Goal: Transaction & Acquisition: Purchase product/service

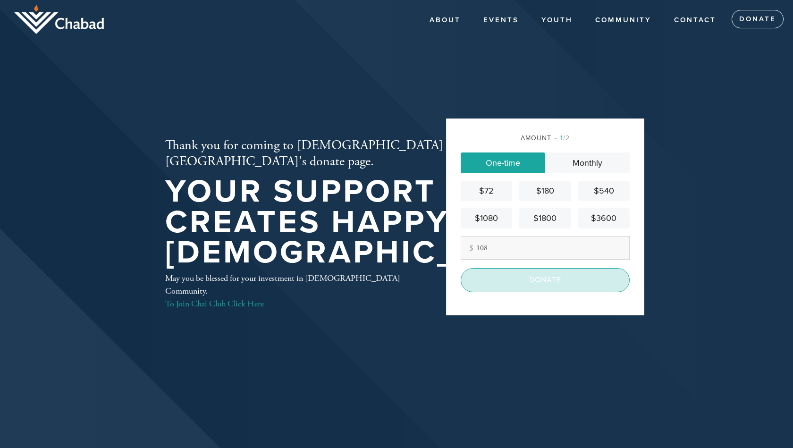
type input "108"
click at [545, 284] on input "Donate" at bounding box center [545, 280] width 169 height 24
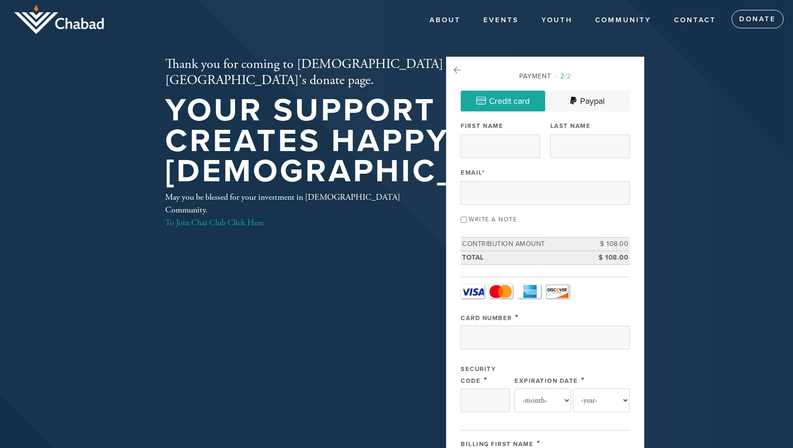
click at [468, 219] on div "Write a note" at bounding box center [545, 219] width 169 height 13
click at [463, 218] on input "Write a note" at bounding box center [464, 220] width 6 height 6
checkbox input "true"
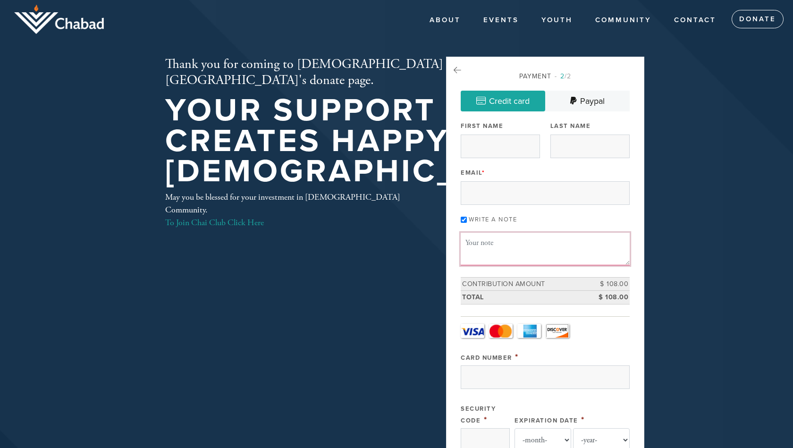
click at [487, 236] on textarea "Message or dedication" at bounding box center [545, 249] width 169 height 32
type textarea "f"
type textarea "F"
type textarea "H"
drag, startPoint x: 482, startPoint y: 255, endPoint x: 473, endPoint y: 256, distance: 9.0
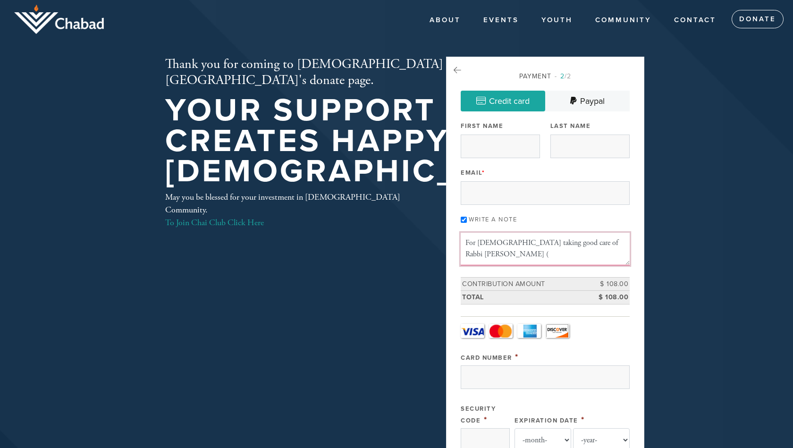
click at [473, 256] on textarea "For [DEMOGRAPHIC_DATA] taking good care of Rabbi [PERSON_NAME] (" at bounding box center [545, 249] width 169 height 32
click at [501, 256] on textarea "For [DEMOGRAPHIC_DATA] taking good care of Rabbi [PERSON_NAME] (" at bounding box center [545, 249] width 169 height 32
paste textarea "Meir chaim Ben chaya Tzira"
drag, startPoint x: 476, startPoint y: 244, endPoint x: 430, endPoint y: 222, distance: 51.5
click at [460, 244] on div "Payment 2 /2 Credit card Paypal Payment Processor Pay Later Credit Card Credit …" at bounding box center [545, 451] width 198 height 788
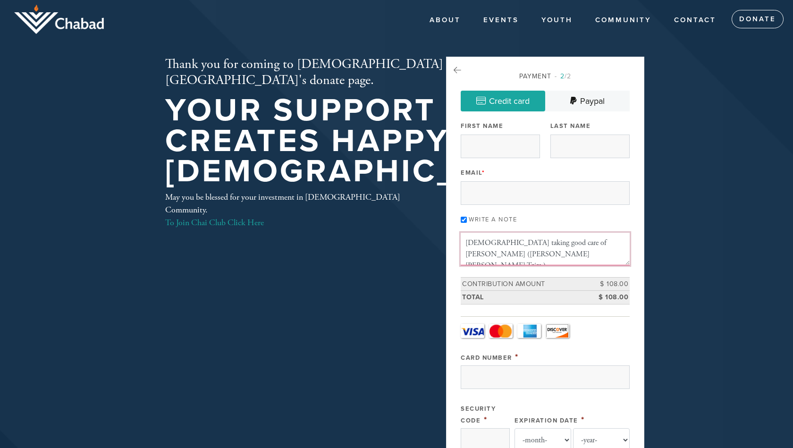
click at [569, 254] on textarea "Hashem taking good care of Rabbi Chaim Brikman (Meir chaim Ben chaya Tzira )" at bounding box center [545, 249] width 169 height 32
drag, startPoint x: 468, startPoint y: 237, endPoint x: 542, endPoint y: 262, distance: 78.9
click at [543, 262] on textarea "Hashem taking good care of Rabbi Chaim Brikman (Meir chaim Ben chaya Tzira ) du…" at bounding box center [545, 249] width 169 height 32
drag, startPoint x: 494, startPoint y: 236, endPoint x: 515, endPoint y: 237, distance: 21.3
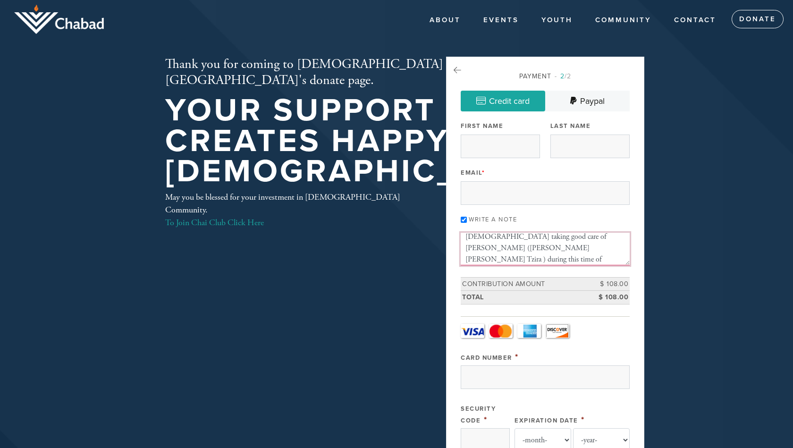
click at [511, 236] on textarea "Hashem taking good care of Rabbi Chaim Brikman (Meir chaim Ben chaya Tzira ) du…" at bounding box center [545, 249] width 169 height 32
click at [530, 260] on textarea "Hashem take good care of Rabbi Chaim Brikman (Meir chaim Ben chaya Tzira ) duri…" at bounding box center [545, 249] width 169 height 32
drag, startPoint x: 467, startPoint y: 237, endPoint x: 548, endPoint y: 241, distance: 80.9
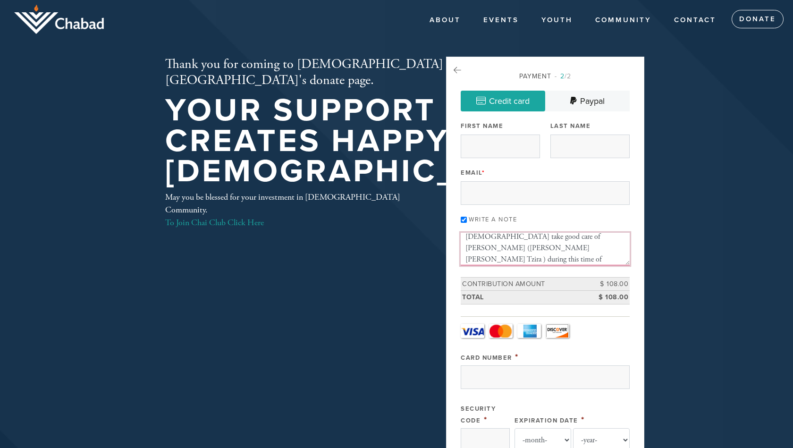
click at [547, 241] on textarea "Hashem take good care of Rabbi Chaim Brikman (Meir chaim Ben chaya Tzira ) duri…" at bounding box center [545, 249] width 169 height 32
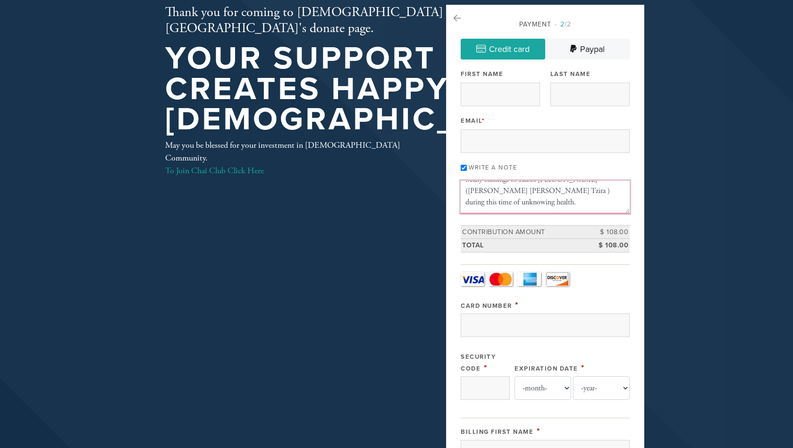
scroll to position [50, 0]
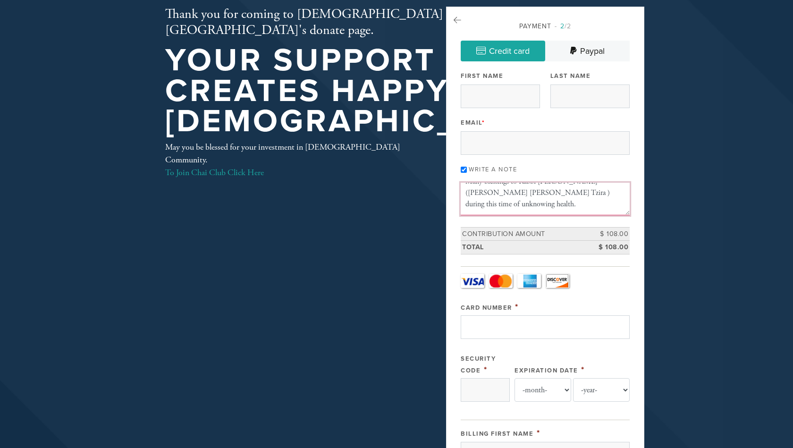
type textarea "Many blessings to Rabbi Chaim Brikman (Meir chaim Ben chaya Tzira ) during this…"
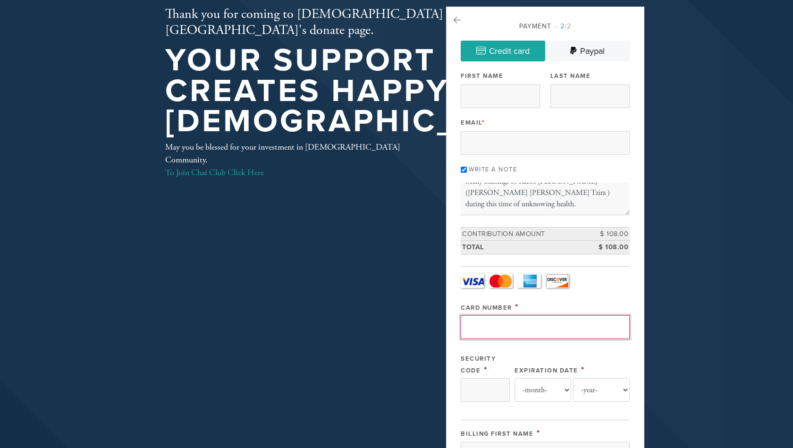
click at [497, 325] on input "Card Number" at bounding box center [545, 327] width 169 height 24
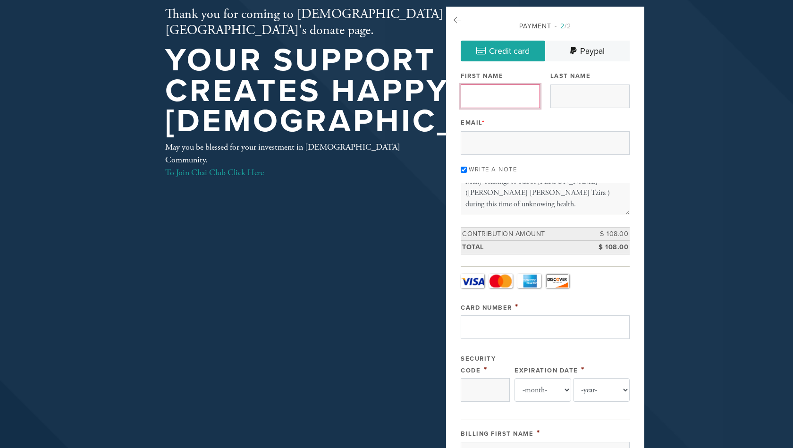
type input "lawrence"
type input "dorfman"
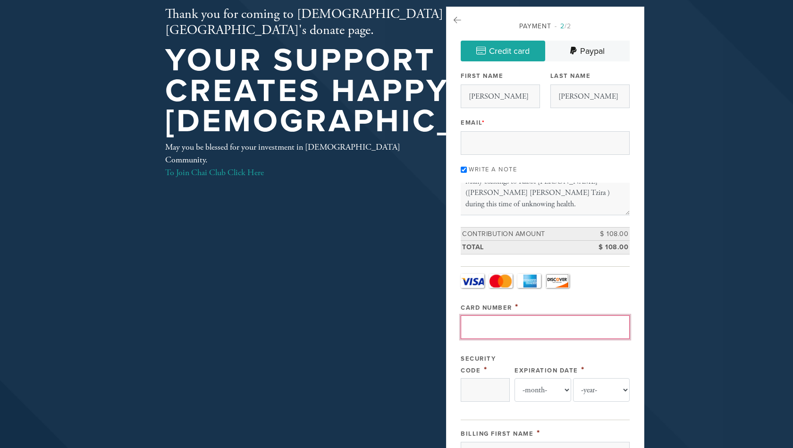
type input "4147098916419534"
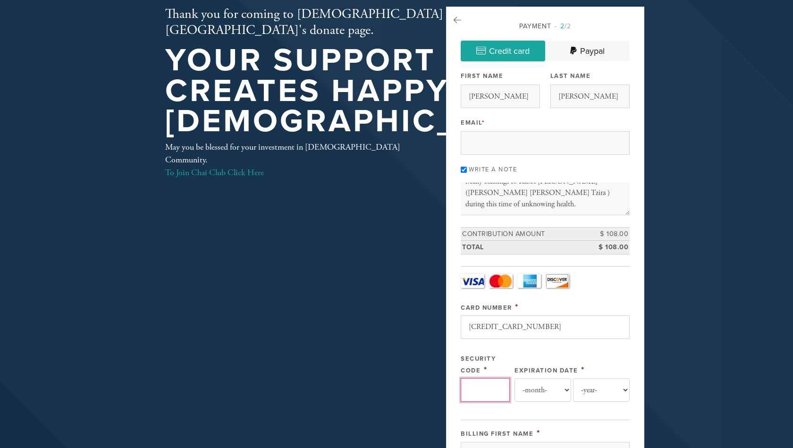
type input "886"
select select "8"
select select "2027"
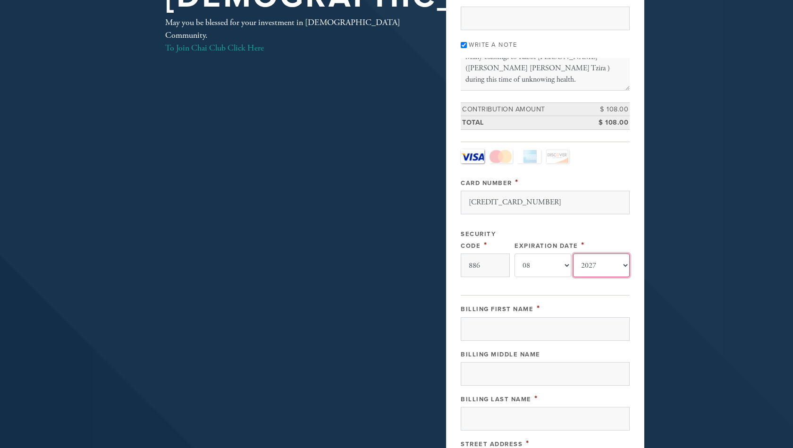
scroll to position [0, 0]
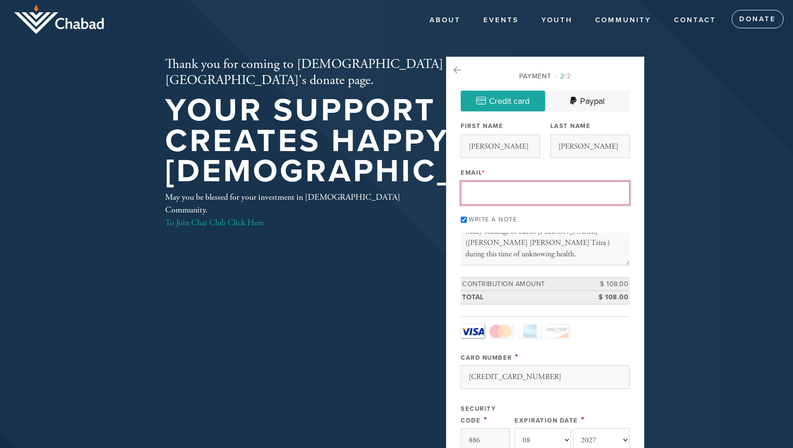
type input "lsdorfman@icloud.com"
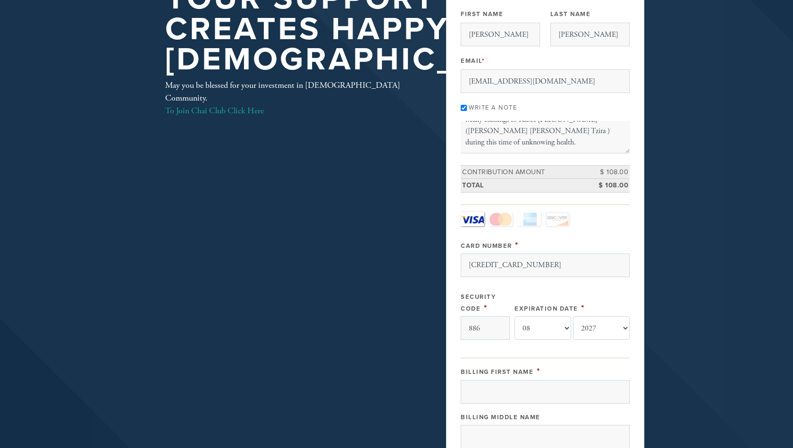
scroll to position [158, 0]
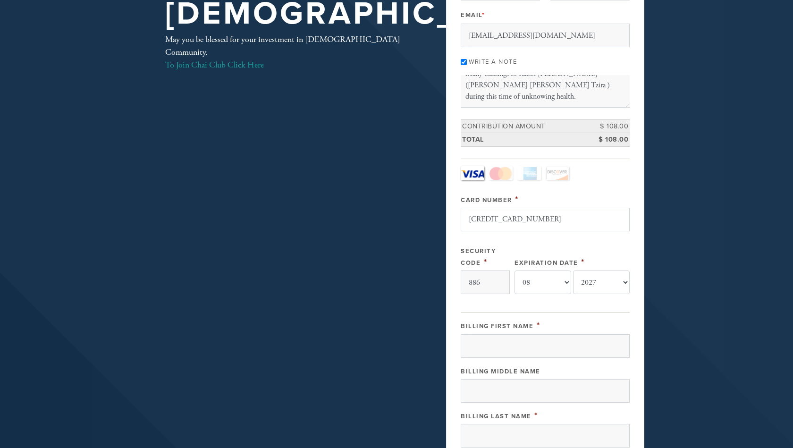
type input "lawrence"
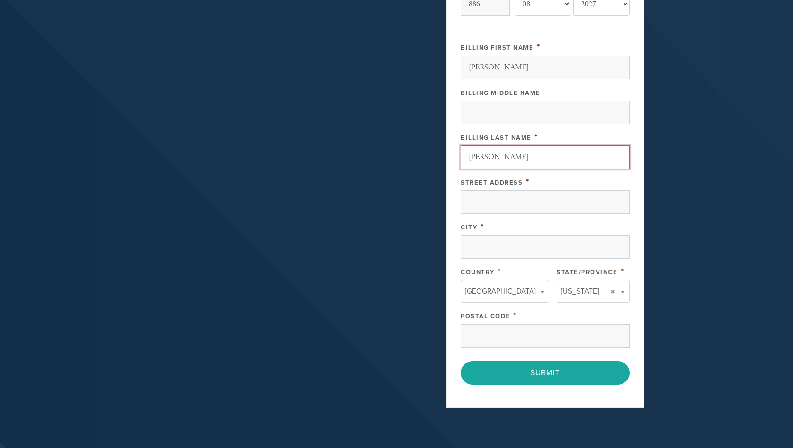
scroll to position [438, 0]
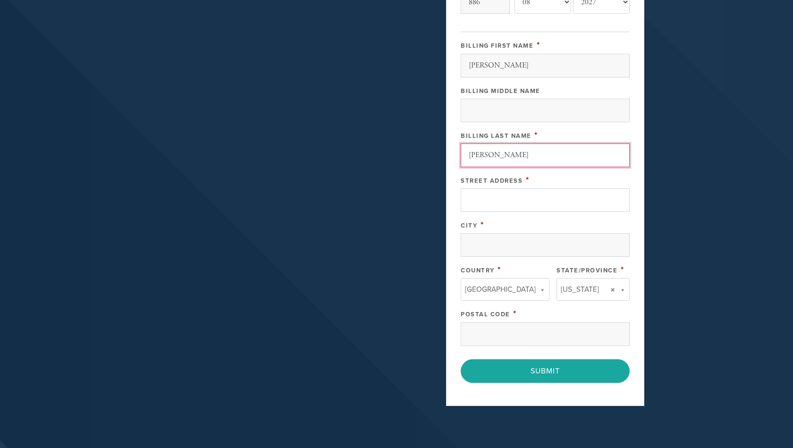
type input "Dorfman"
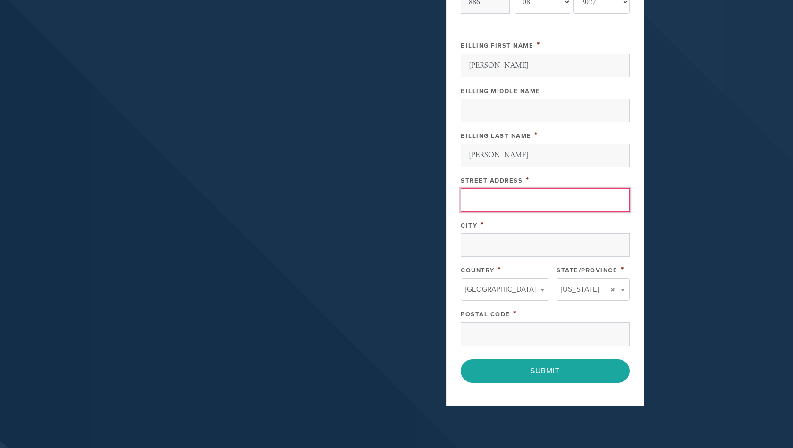
type input "610 Creek Drive"
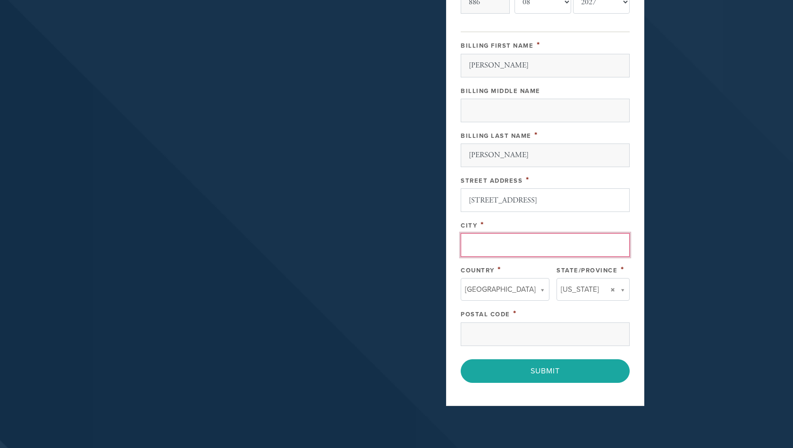
type input "Menlo Park"
type input "94025"
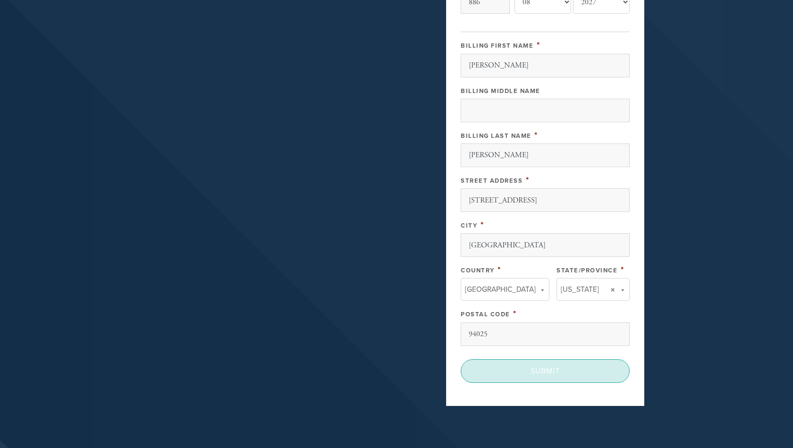
click at [551, 370] on input "Submit" at bounding box center [545, 371] width 169 height 24
